Goal: Transaction & Acquisition: Purchase product/service

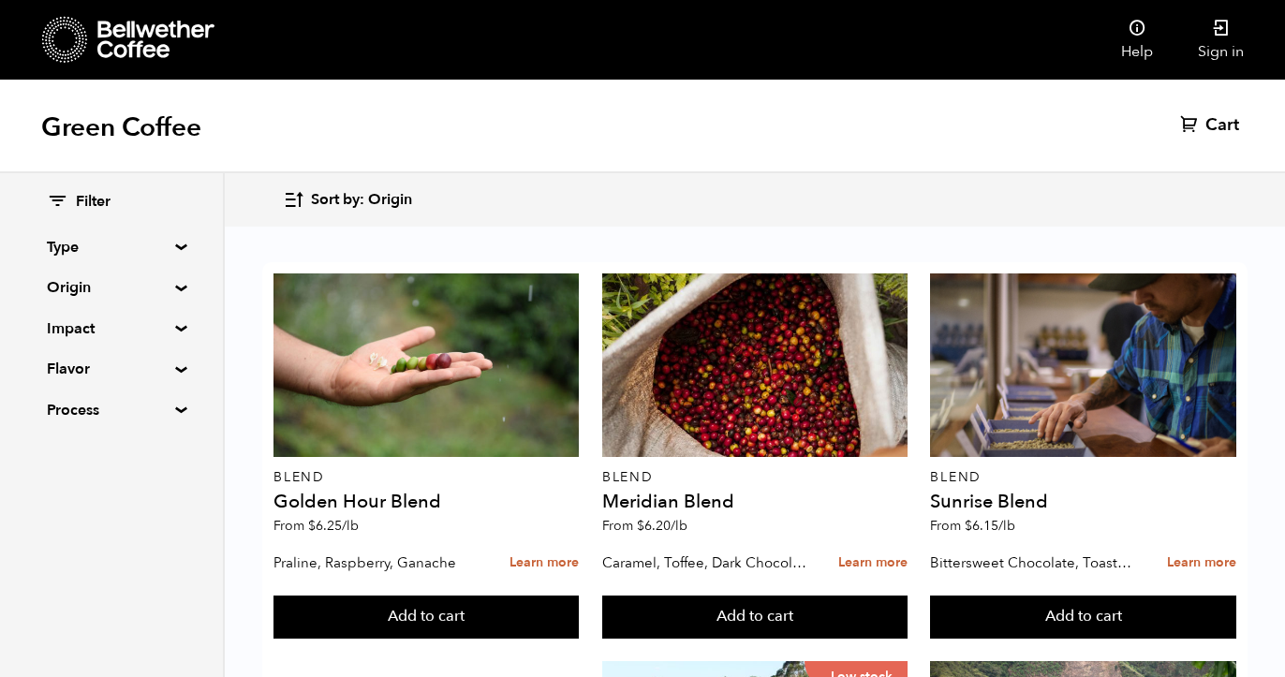
scroll to position [321, 0]
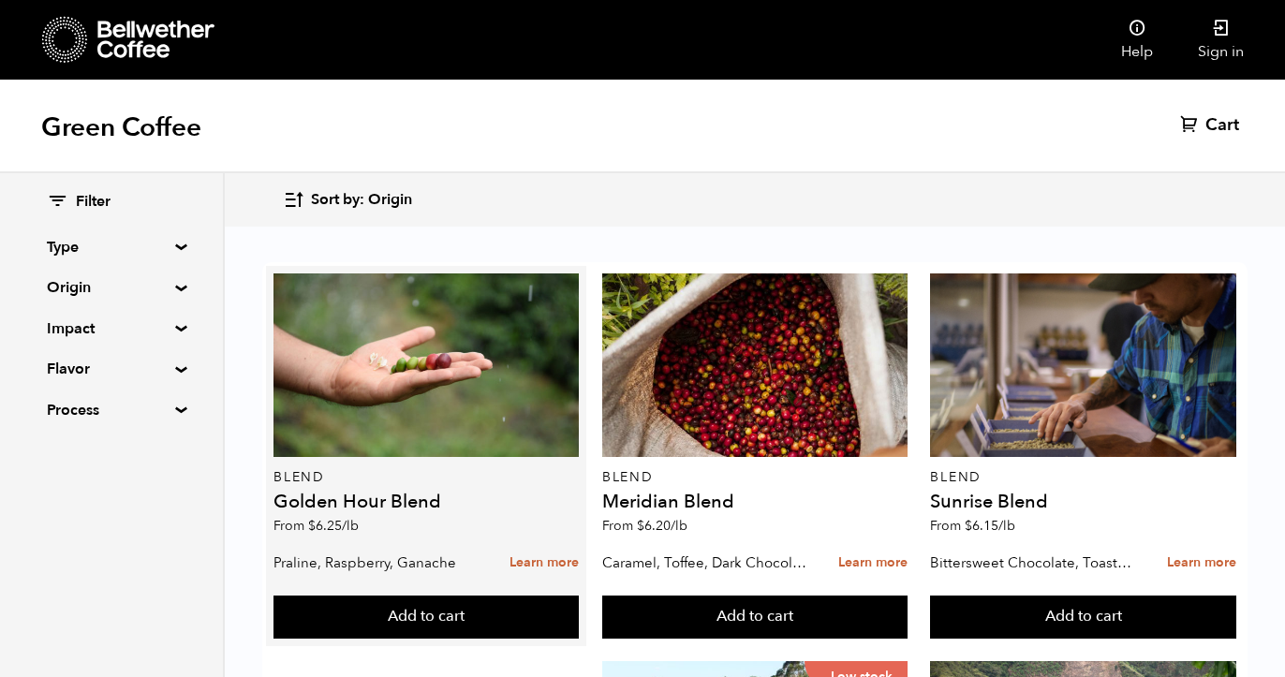
scroll to position [245, 0]
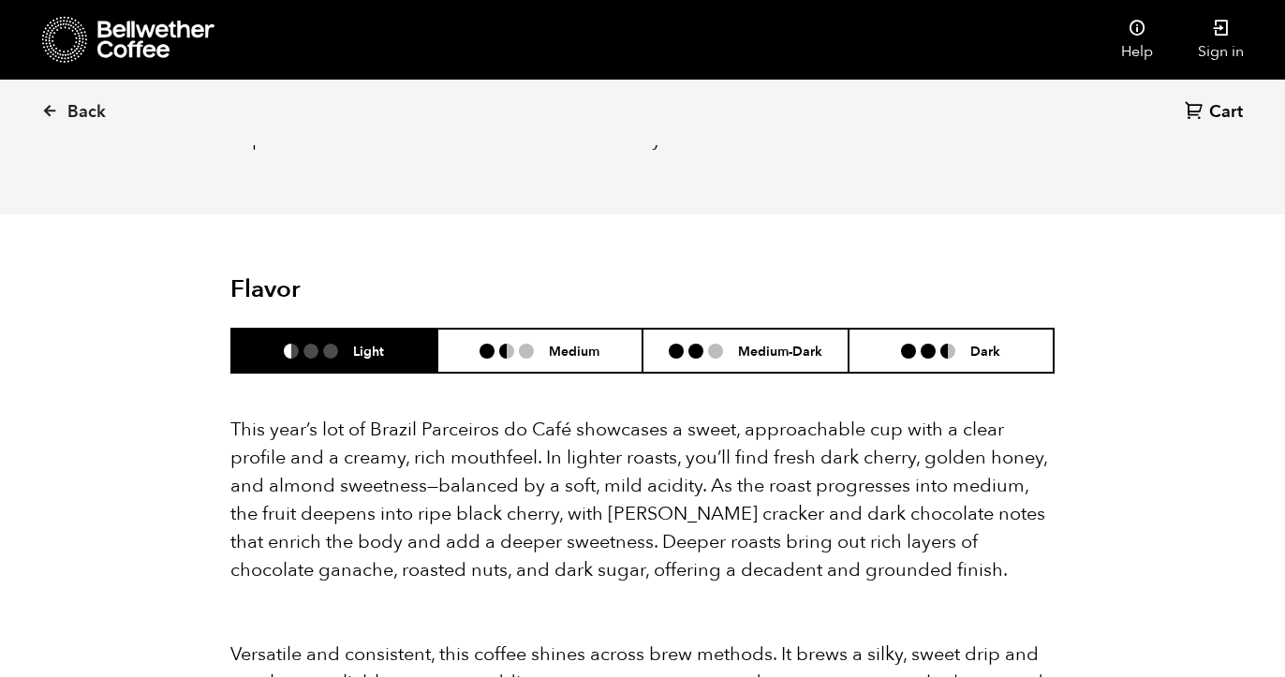
scroll to position [1723, 0]
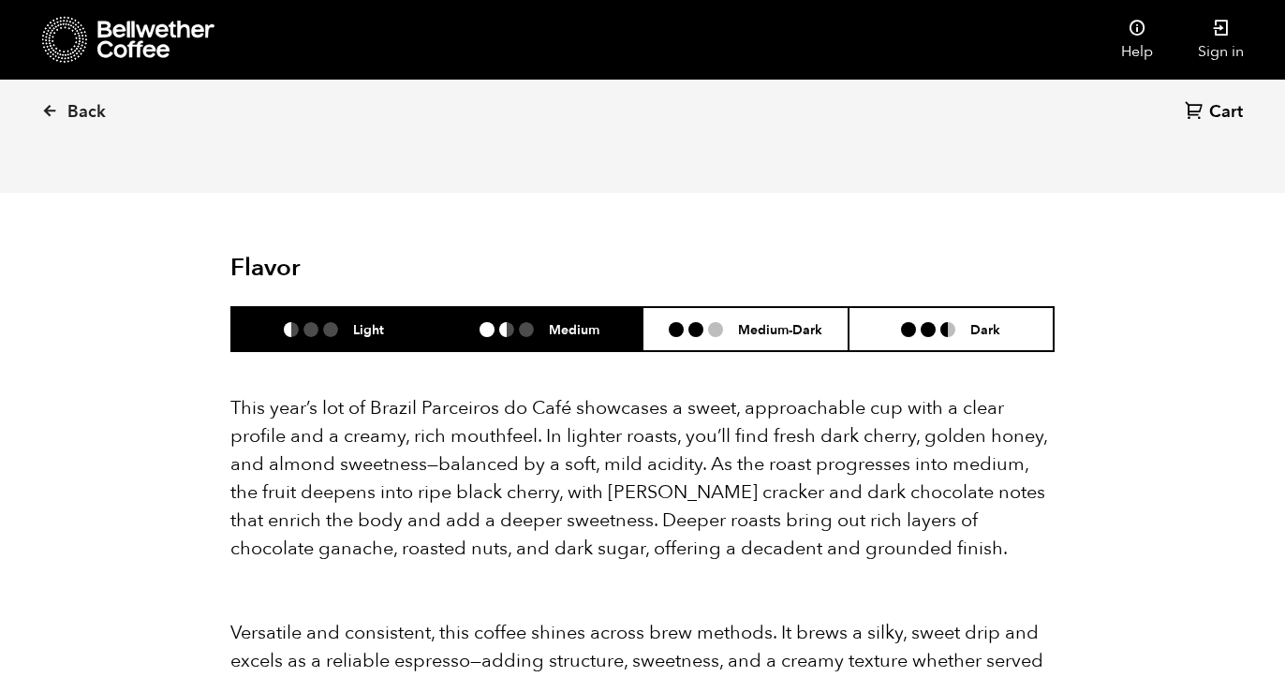
click at [579, 307] on li "Medium" at bounding box center [540, 329] width 206 height 44
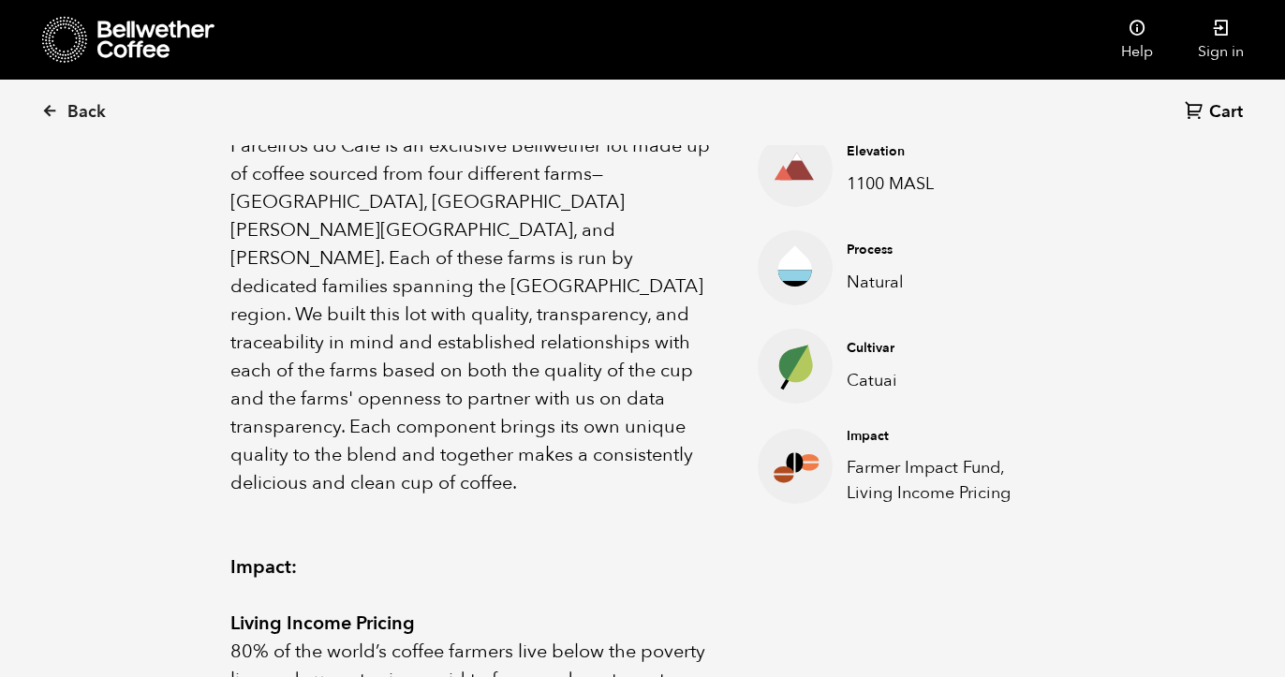
scroll to position [612, 0]
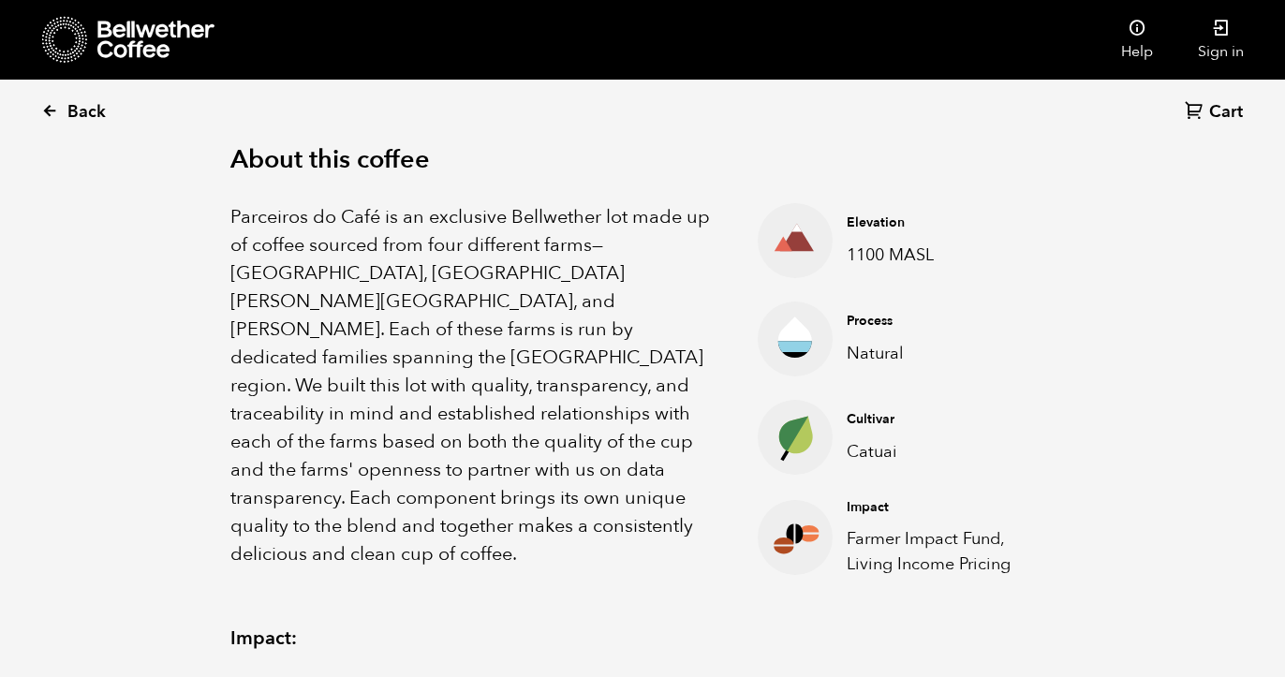
click at [78, 118] on span "Back" at bounding box center [86, 112] width 38 height 22
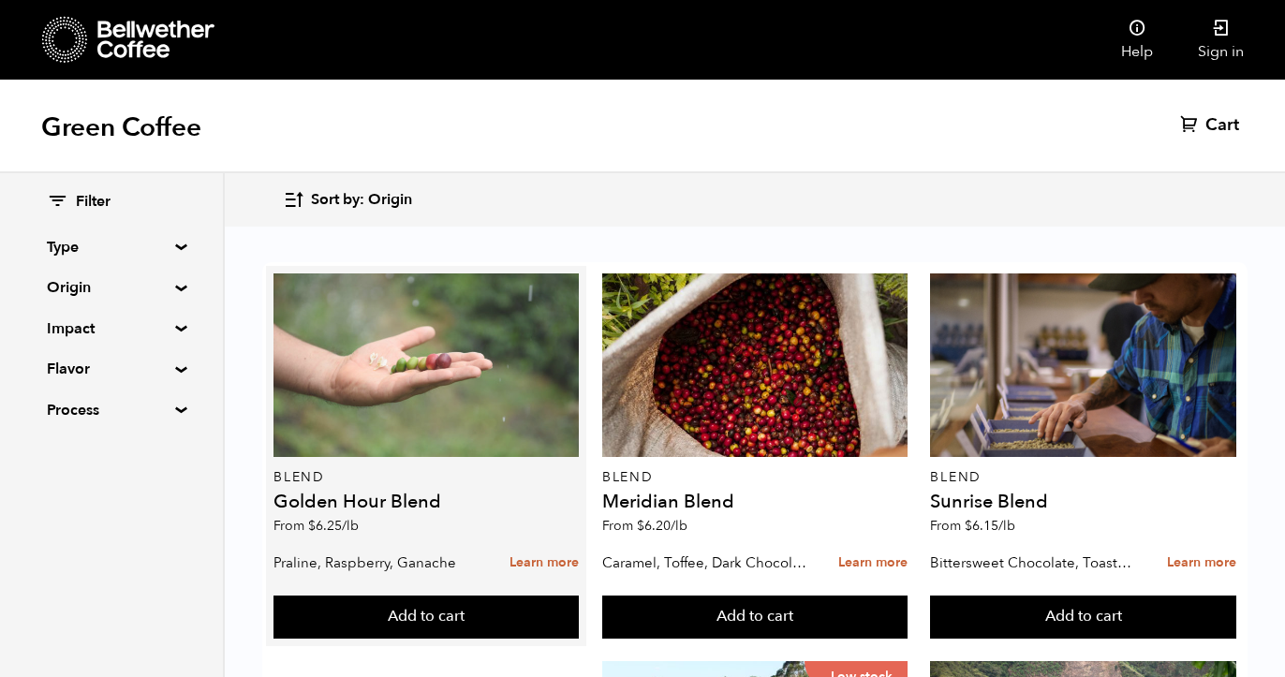
scroll to position [83, 0]
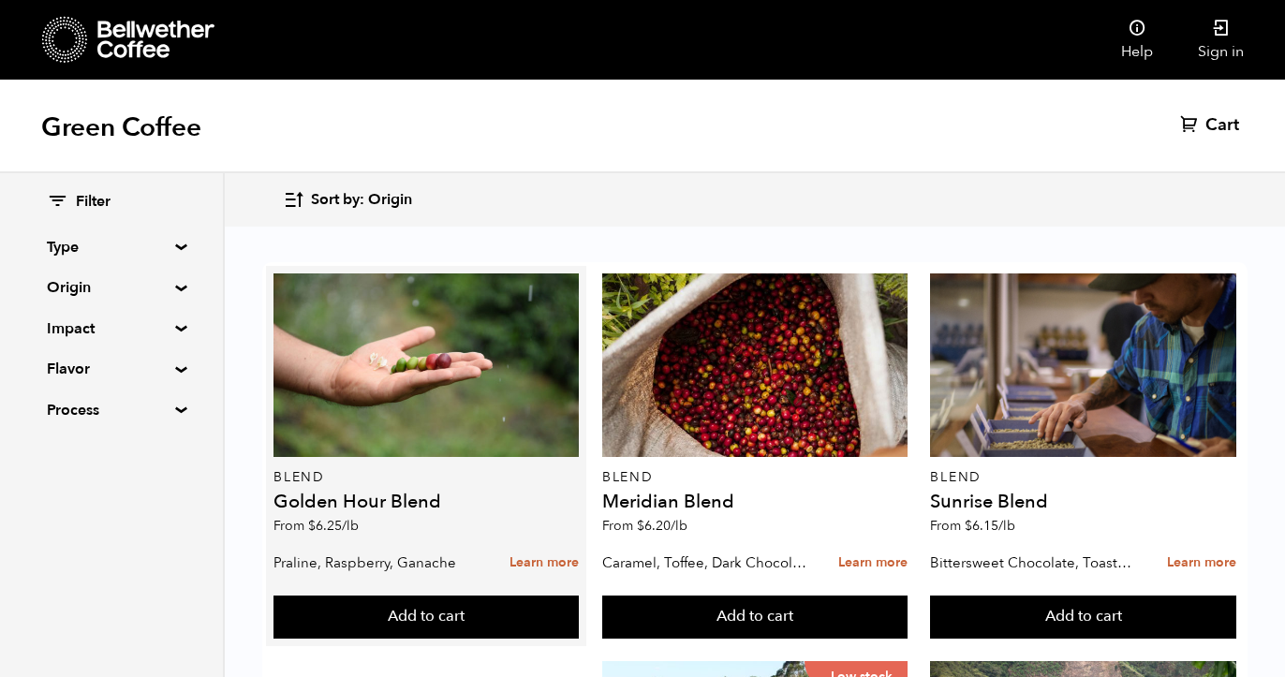
click at [388, 493] on h4 "Golden Hour Blend" at bounding box center [426, 502] width 305 height 19
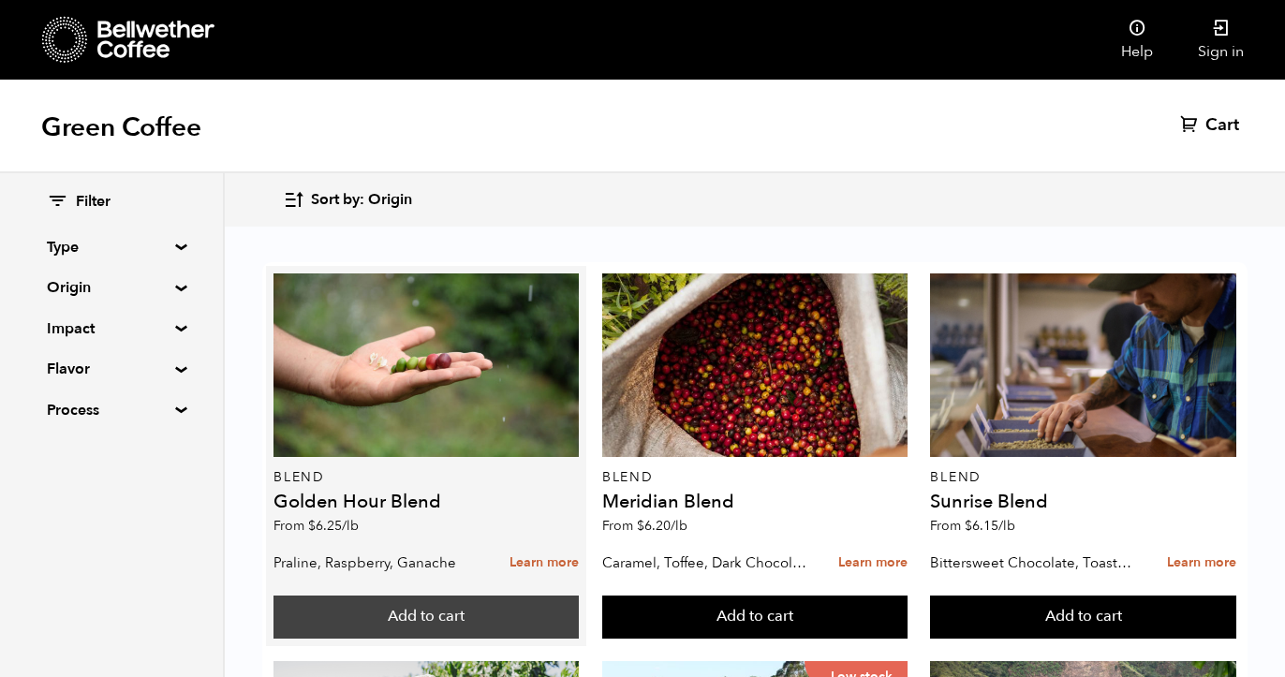
click at [418, 596] on button "Add to cart" at bounding box center [426, 617] width 305 height 43
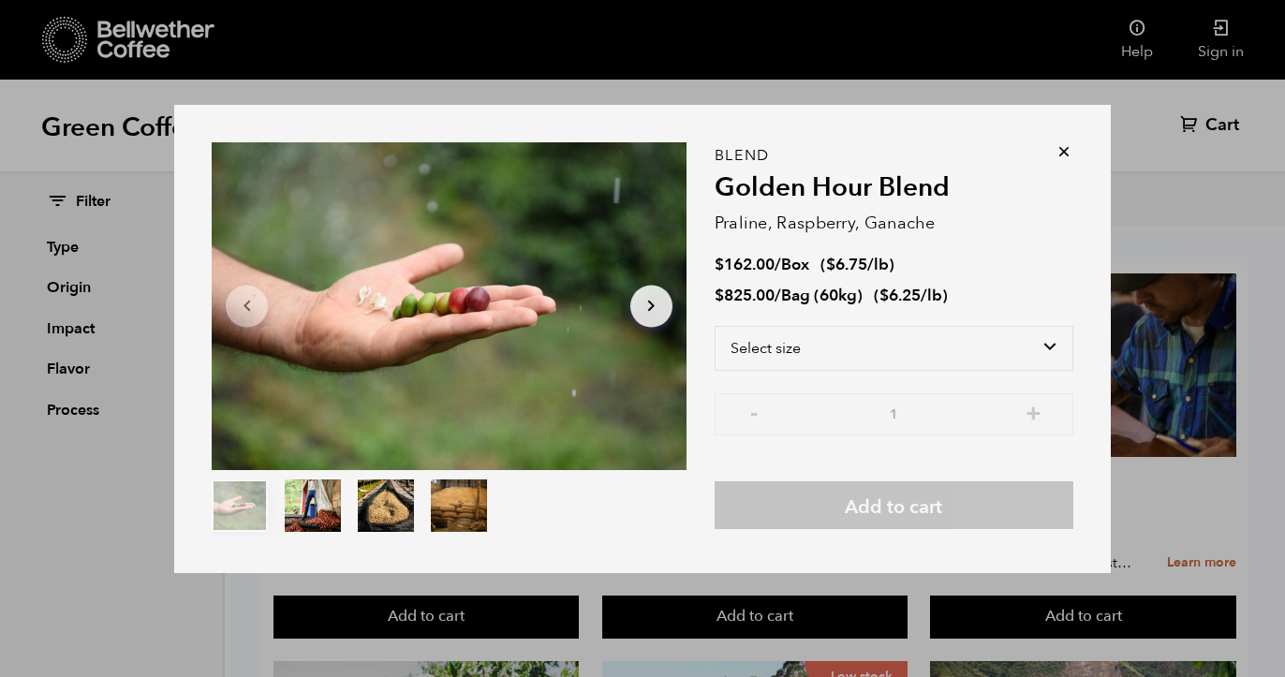
click at [1056, 152] on icon at bounding box center [1064, 151] width 19 height 19
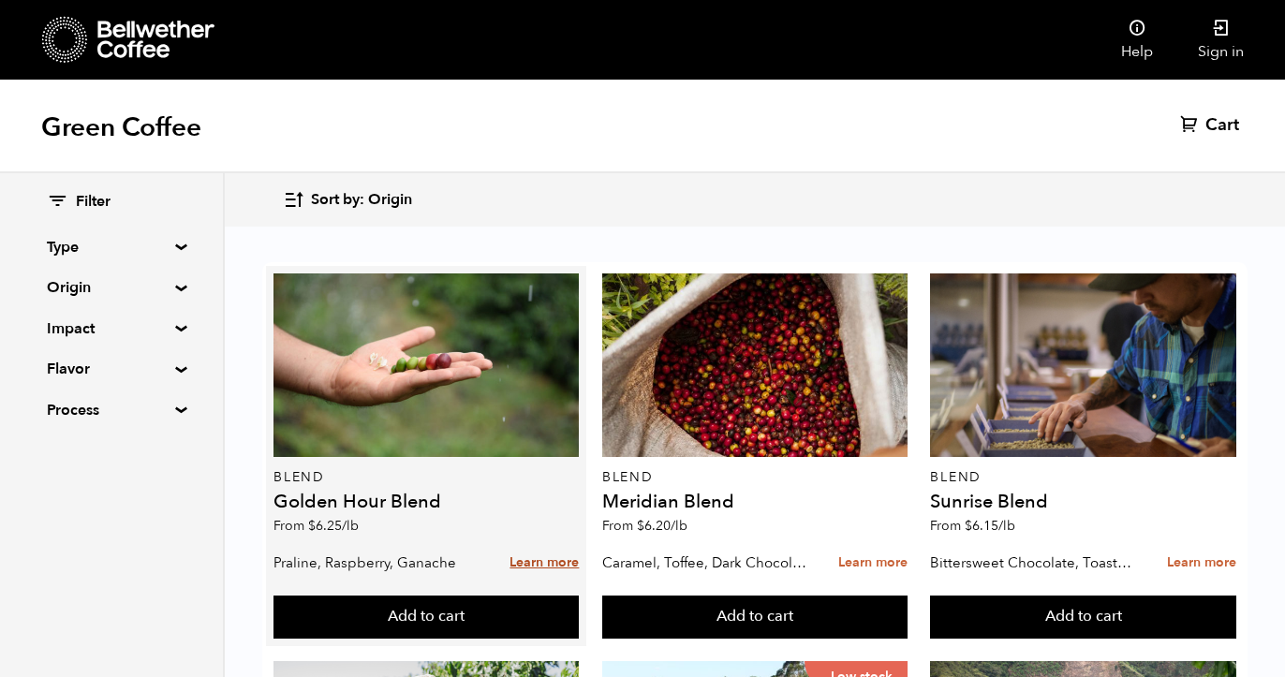
click at [528, 543] on link "Learn more" at bounding box center [544, 563] width 69 height 40
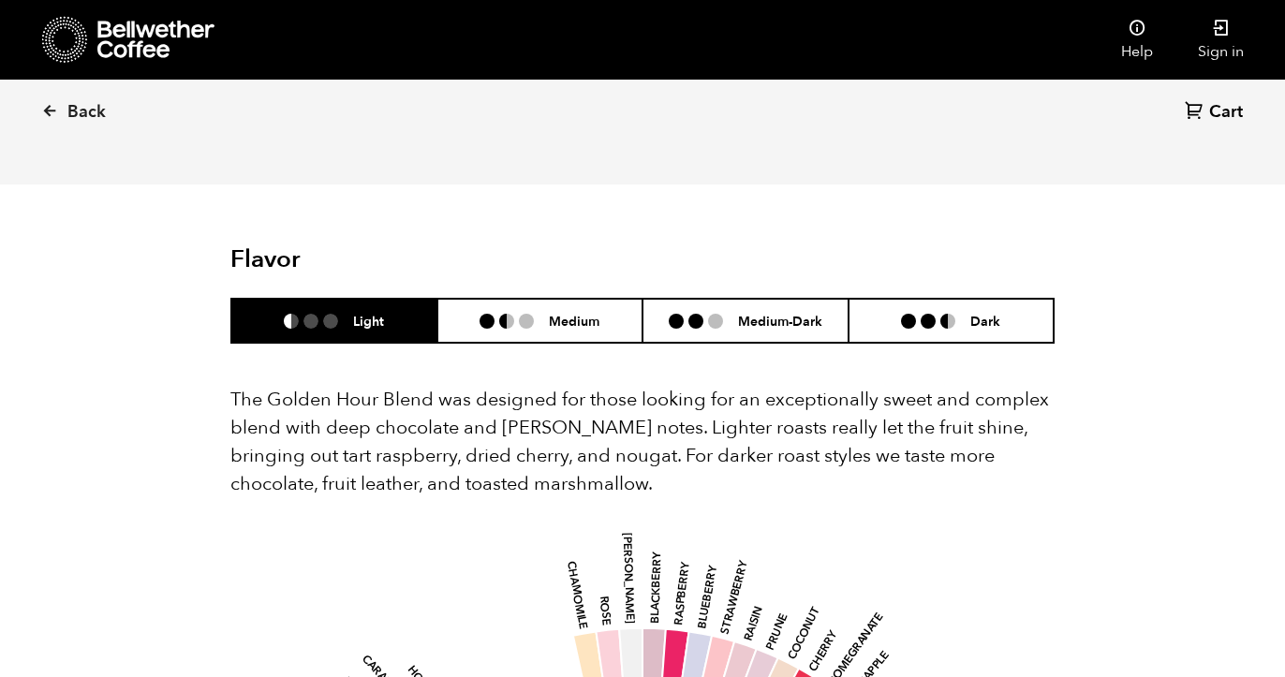
scroll to position [991, 0]
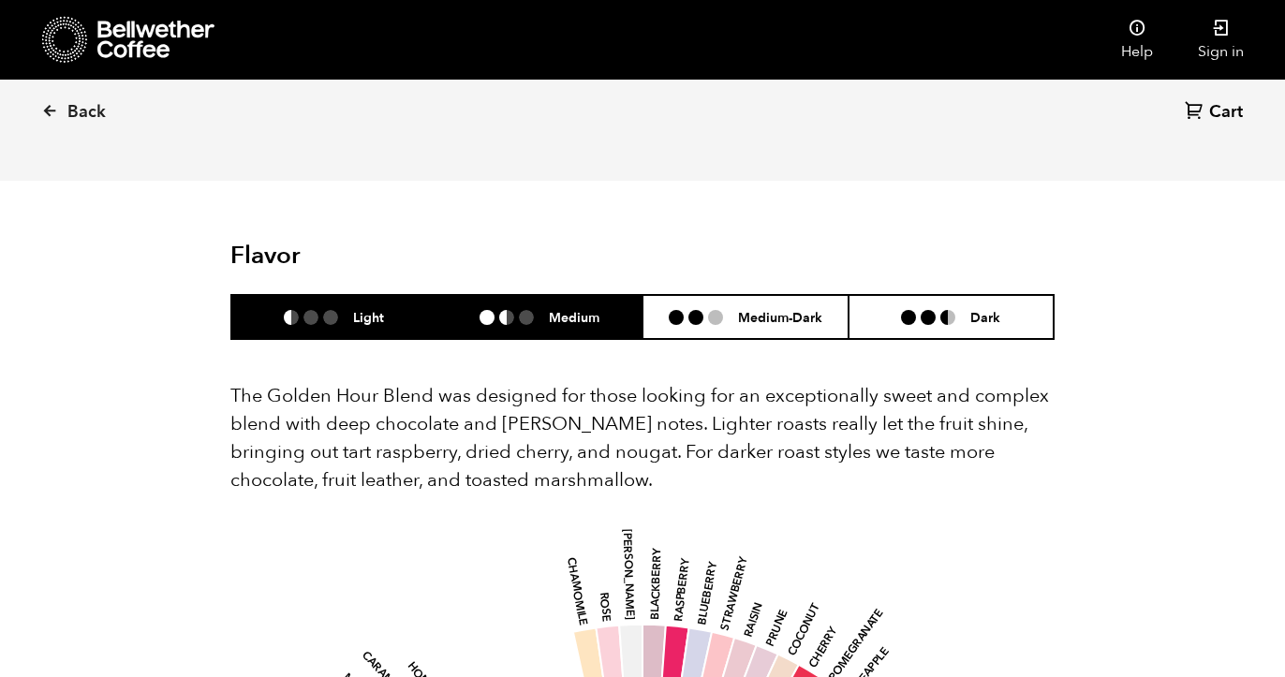
click at [544, 310] on ul at bounding box center [514, 317] width 69 height 15
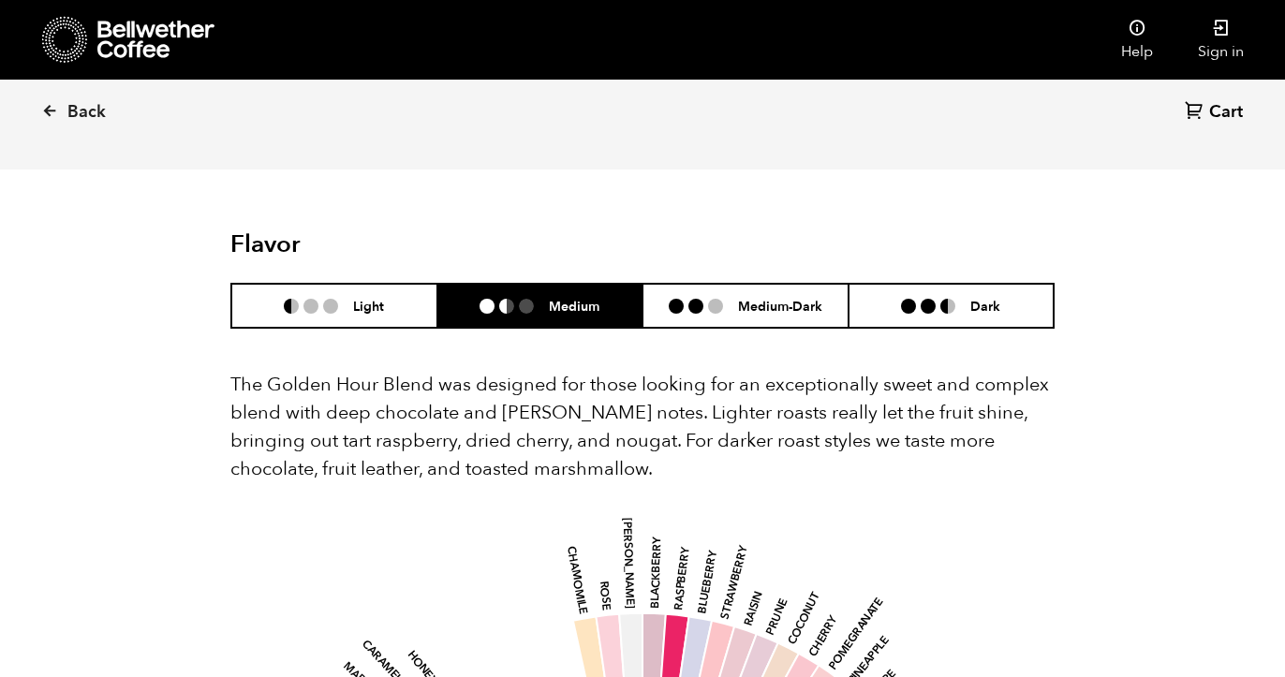
scroll to position [1004, 0]
